Goal: Register for event/course

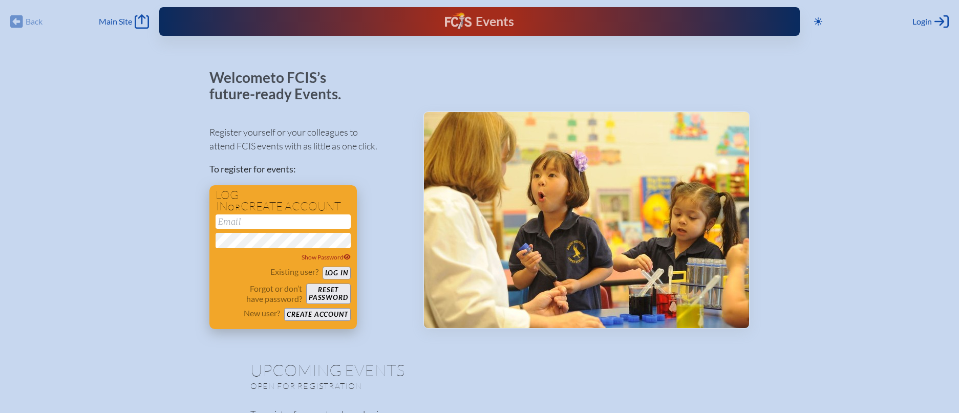
type input "[EMAIL_ADDRESS][DOMAIN_NAME]"
click at [333, 271] on button "Log in" at bounding box center [336, 273] width 28 height 13
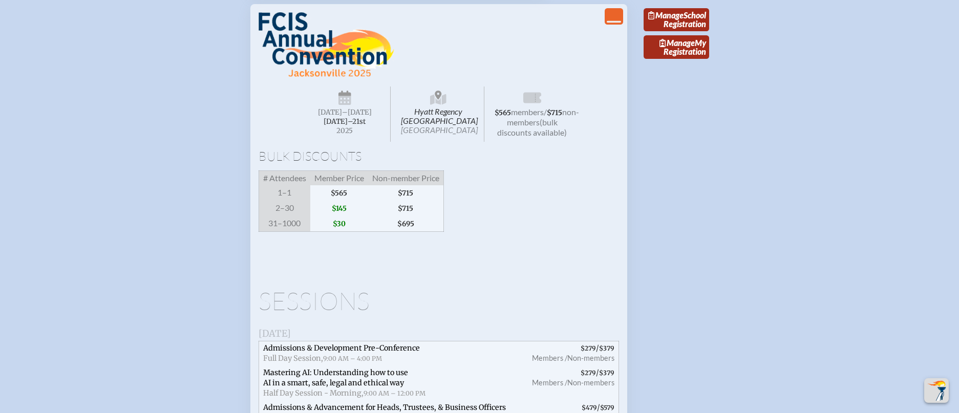
scroll to position [1152, 0]
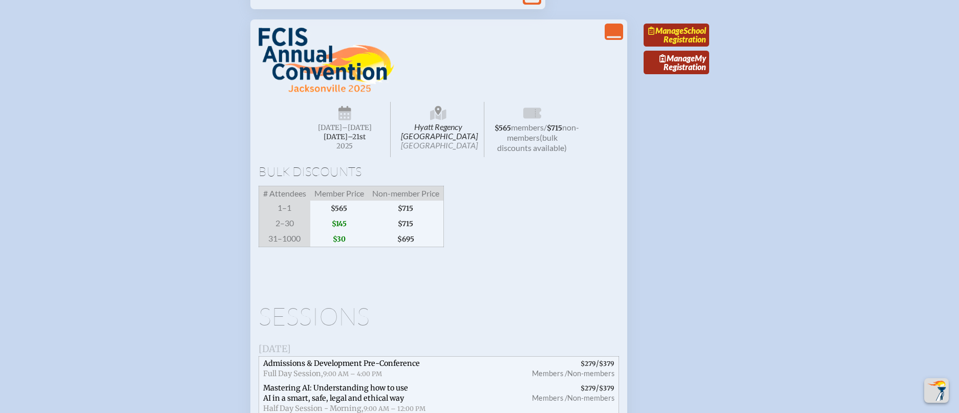
click at [689, 47] on link "Manage School Registration" at bounding box center [676, 36] width 66 height 24
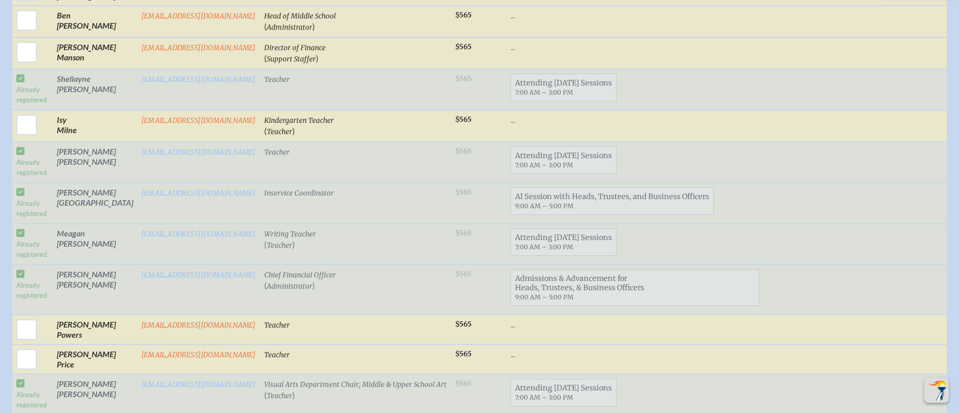
scroll to position [1475, 0]
click at [531, 285] on span "Admissions & Advancement for Heads, Trustees, & Business Officers 9:00 AM – 5:0…" at bounding box center [635, 286] width 248 height 32
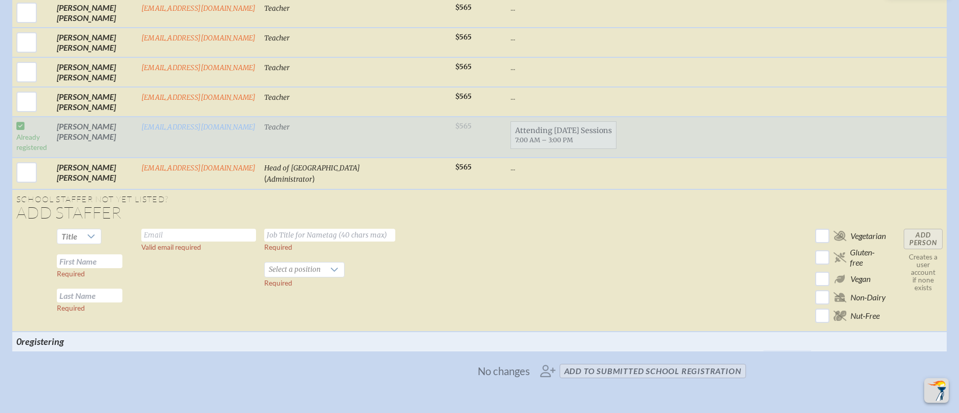
scroll to position [2252, 0]
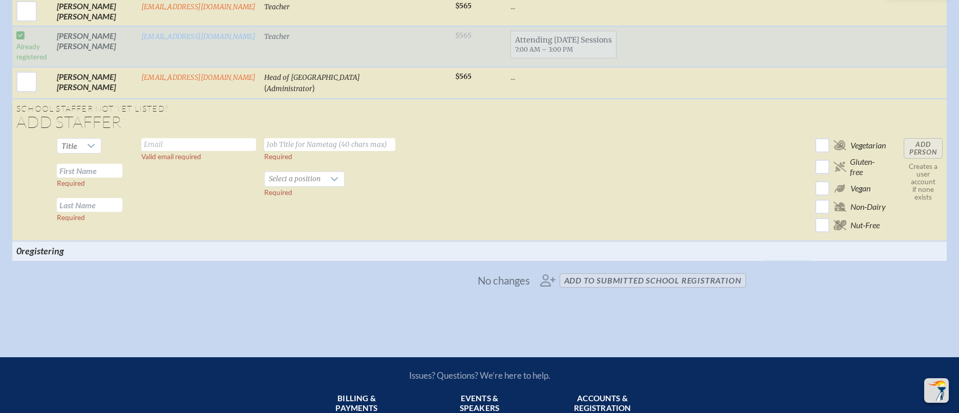
click at [621, 288] on span "No changes add to submitted School Registration" at bounding box center [479, 280] width 540 height 23
click at [617, 287] on span "No changes add to submitted School Registration" at bounding box center [479, 280] width 540 height 23
click at [581, 287] on span "No changes add to submitted School Registration" at bounding box center [479, 280] width 540 height 23
click at [618, 286] on span "No changes add to submitted School Registration" at bounding box center [479, 280] width 540 height 23
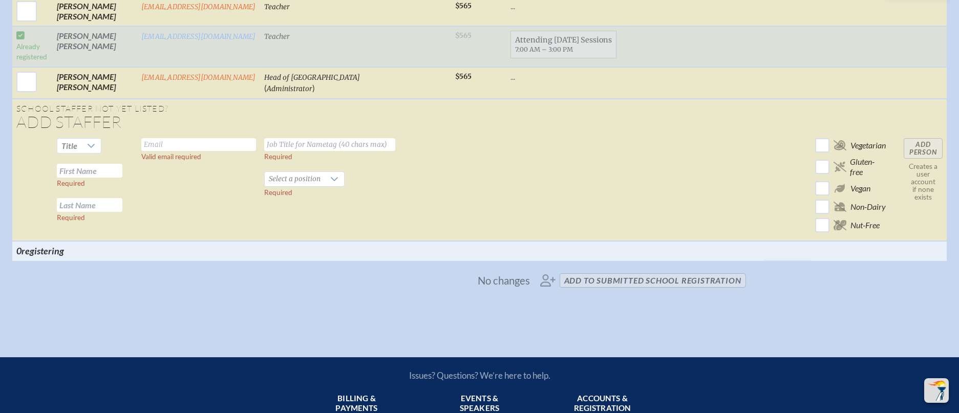
click at [644, 285] on span "No changes add to submitted School Registration" at bounding box center [479, 280] width 540 height 23
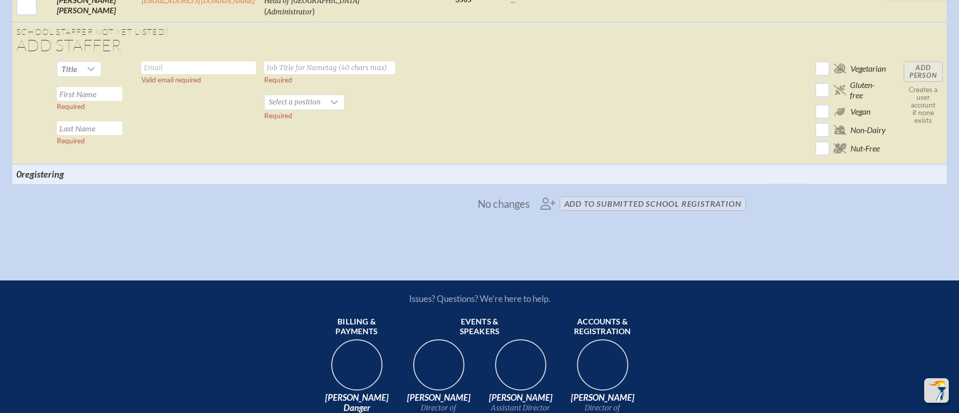
scroll to position [2339, 0]
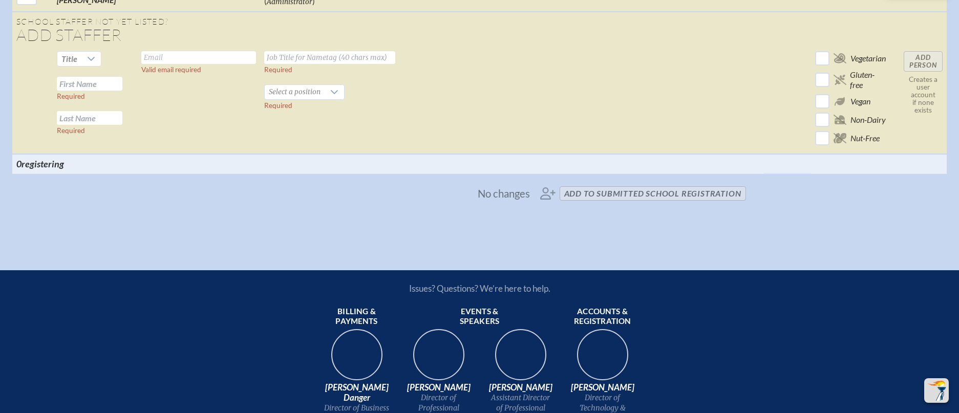
click at [653, 200] on span "No changes add to submitted School Registration" at bounding box center [479, 193] width 540 height 23
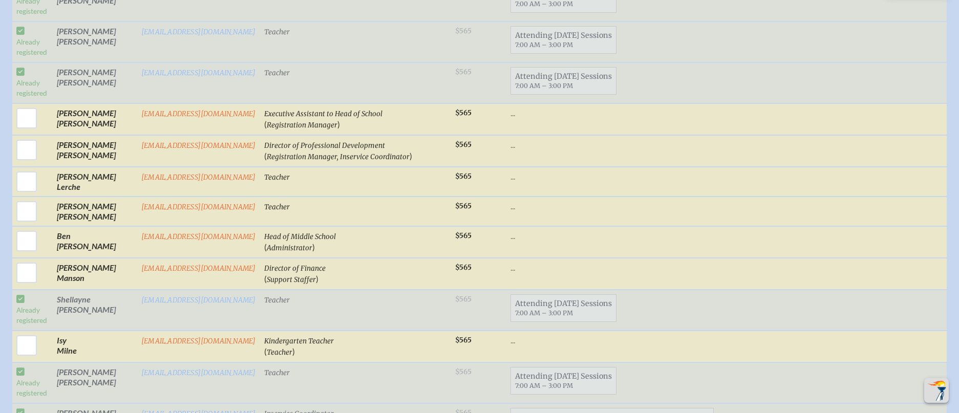
scroll to position [1075, 0]
